Goal: Information Seeking & Learning: Find contact information

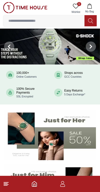
click at [64, 186] on icon "button" at bounding box center [62, 184] width 6 height 6
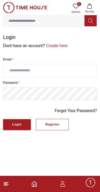
click at [8, 186] on icon at bounding box center [6, 184] width 6 height 6
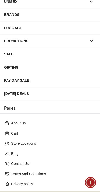
scroll to position [64, 0]
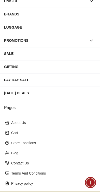
click at [21, 163] on p "Contact Us" at bounding box center [51, 163] width 81 height 5
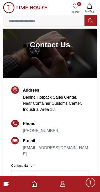
scroll to position [22, 0]
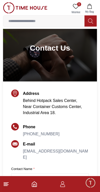
click at [3, 187] on icon at bounding box center [6, 184] width 6 height 6
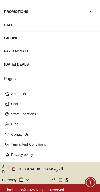
scroll to position [93, 0]
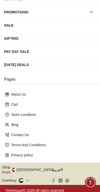
click at [14, 136] on p "Contact Us" at bounding box center [51, 134] width 81 height 5
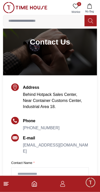
scroll to position [32, 0]
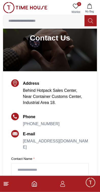
click at [35, 125] on link "[PHONE_NUMBER]" at bounding box center [41, 124] width 36 height 4
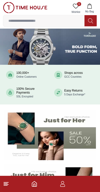
click at [8, 183] on icon at bounding box center [6, 184] width 6 height 6
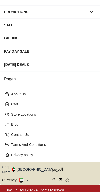
scroll to position [93, 0]
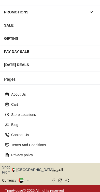
click at [19, 135] on p "Contact Us" at bounding box center [51, 134] width 81 height 5
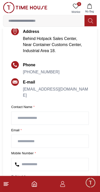
scroll to position [84, 0]
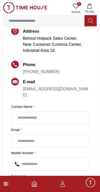
click at [22, 121] on input "text" at bounding box center [49, 118] width 77 height 13
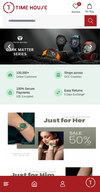
click at [4, 186] on icon at bounding box center [6, 184] width 6 height 6
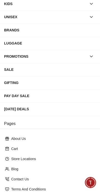
scroll to position [54, 0]
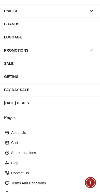
click at [18, 174] on p "Contact Us" at bounding box center [51, 173] width 81 height 5
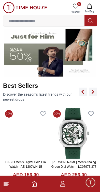
scroll to position [139, 0]
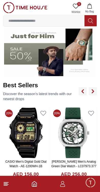
click at [5, 186] on icon at bounding box center [6, 184] width 6 height 6
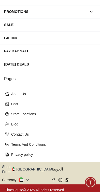
scroll to position [93, 0]
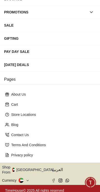
click at [22, 137] on p "Contact Us" at bounding box center [51, 134] width 81 height 5
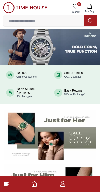
click at [9, 182] on icon at bounding box center [6, 184] width 6 height 6
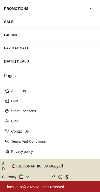
scroll to position [93, 0]
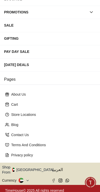
click at [17, 138] on div "Contact Us" at bounding box center [49, 134] width 93 height 9
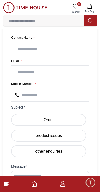
scroll to position [154, 0]
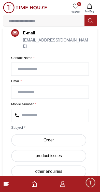
click at [62, 69] on input "text" at bounding box center [49, 69] width 77 height 13
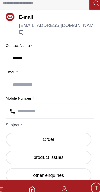
type input "******"
click at [65, 86] on input "email" at bounding box center [49, 92] width 77 height 13
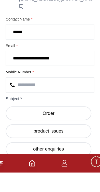
type input "**********"
click at [67, 109] on input "number" at bounding box center [49, 115] width 77 height 13
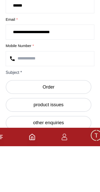
scroll to position [173, 0]
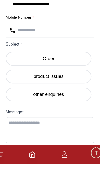
type input "**********"
click at [65, 94] on label "Order" at bounding box center [48, 100] width 75 height 12
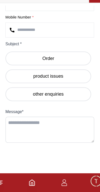
click at [15, 126] on textarea at bounding box center [49, 137] width 77 height 23
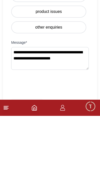
scroll to position [203, 0]
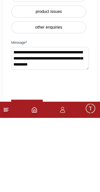
click at [72, 121] on textarea "**********" at bounding box center [49, 132] width 77 height 23
click at [47, 121] on textarea "**********" at bounding box center [49, 132] width 77 height 23
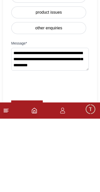
click at [73, 121] on textarea "**********" at bounding box center [49, 132] width 77 height 23
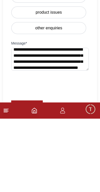
scroll to position [12, 0]
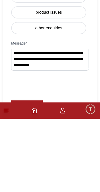
click at [67, 121] on textarea "**********" at bounding box center [49, 132] width 77 height 23
click at [74, 121] on textarea "**********" at bounding box center [49, 132] width 77 height 23
click at [37, 121] on textarea "**********" at bounding box center [49, 132] width 77 height 23
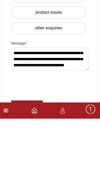
click at [58, 121] on textarea "**********" at bounding box center [49, 132] width 77 height 23
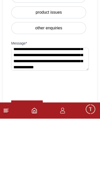
scroll to position [18, 0]
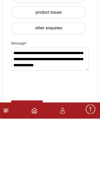
type textarea "**********"
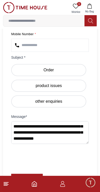
click at [25, 175] on button "SUBMIT" at bounding box center [26, 179] width 31 height 11
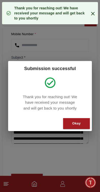
click at [76, 125] on div "Okay" at bounding box center [76, 124] width 8 height 6
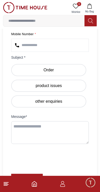
scroll to position [179, 0]
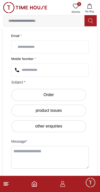
click at [8, 186] on icon at bounding box center [6, 184] width 6 height 6
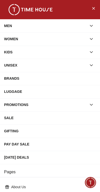
click at [89, 53] on icon "button" at bounding box center [90, 52] width 5 height 5
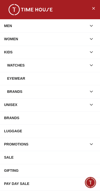
click at [53, 67] on div "WATCHES" at bounding box center [46, 65] width 79 height 9
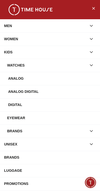
click at [15, 104] on div "Digital" at bounding box center [51, 104] width 87 height 9
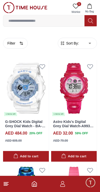
click at [5, 185] on line at bounding box center [6, 185] width 5 height 0
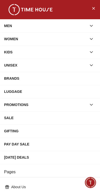
click at [90, 52] on icon "button" at bounding box center [91, 52] width 3 height 1
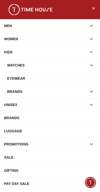
click at [11, 157] on div "SALE" at bounding box center [49, 157] width 91 height 9
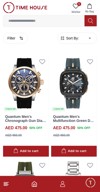
scroll to position [46, 0]
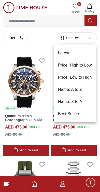
click at [77, 114] on li "Best Sellers" at bounding box center [75, 114] width 42 height 12
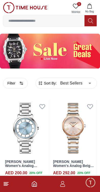
click at [22, 84] on circle "button" at bounding box center [22, 84] width 1 height 1
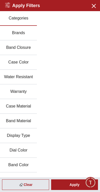
click at [32, 186] on div "Clear" at bounding box center [25, 185] width 47 height 11
type input "******"
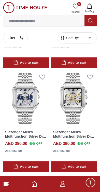
scroll to position [717, 0]
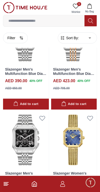
scroll to position [912, 0]
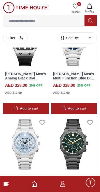
click at [49, 19] on input at bounding box center [43, 21] width 81 height 10
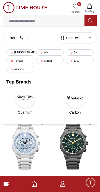
scroll to position [2823, 0]
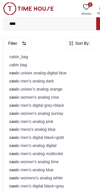
type input "*****"
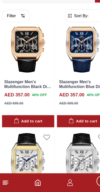
scroll to position [546, 0]
